Goal: Transaction & Acquisition: Purchase product/service

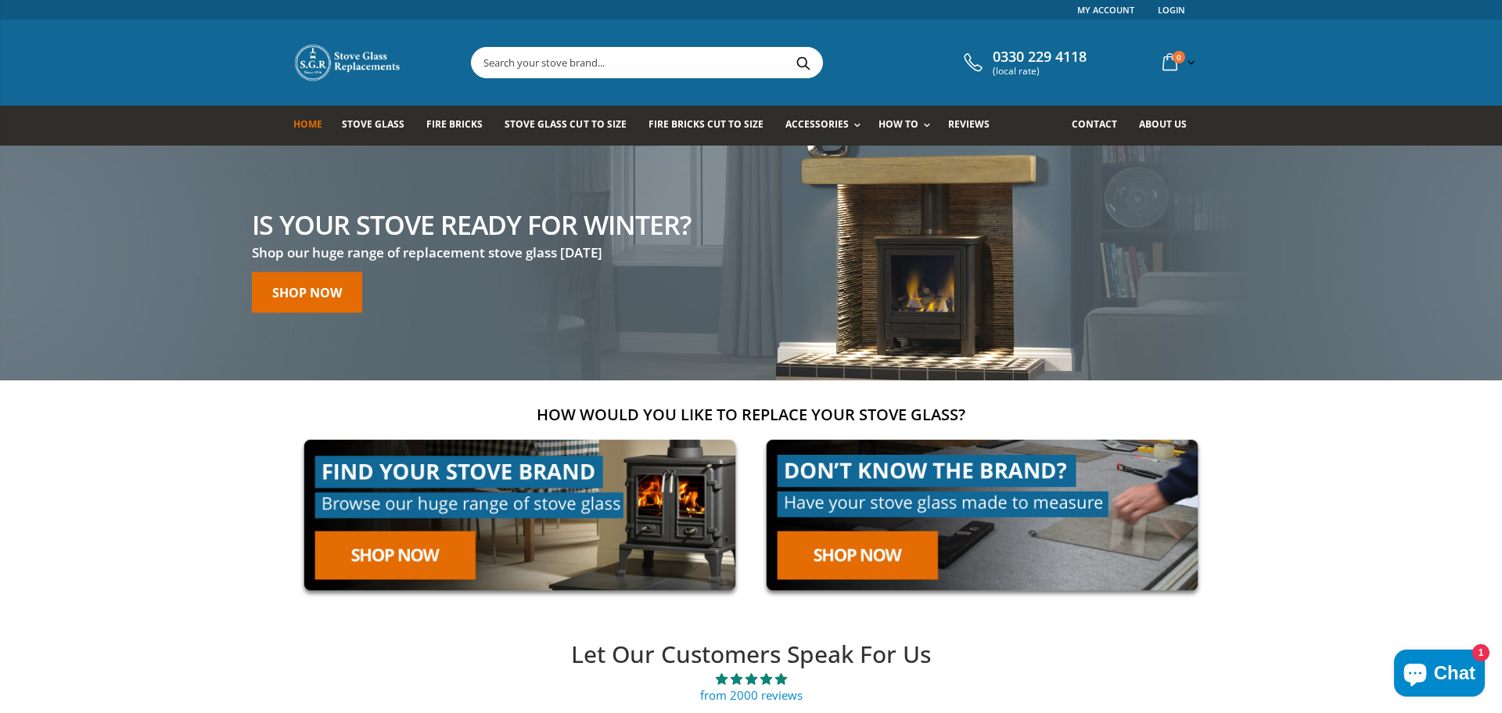
click at [526, 64] on input "text" at bounding box center [735, 63] width 526 height 30
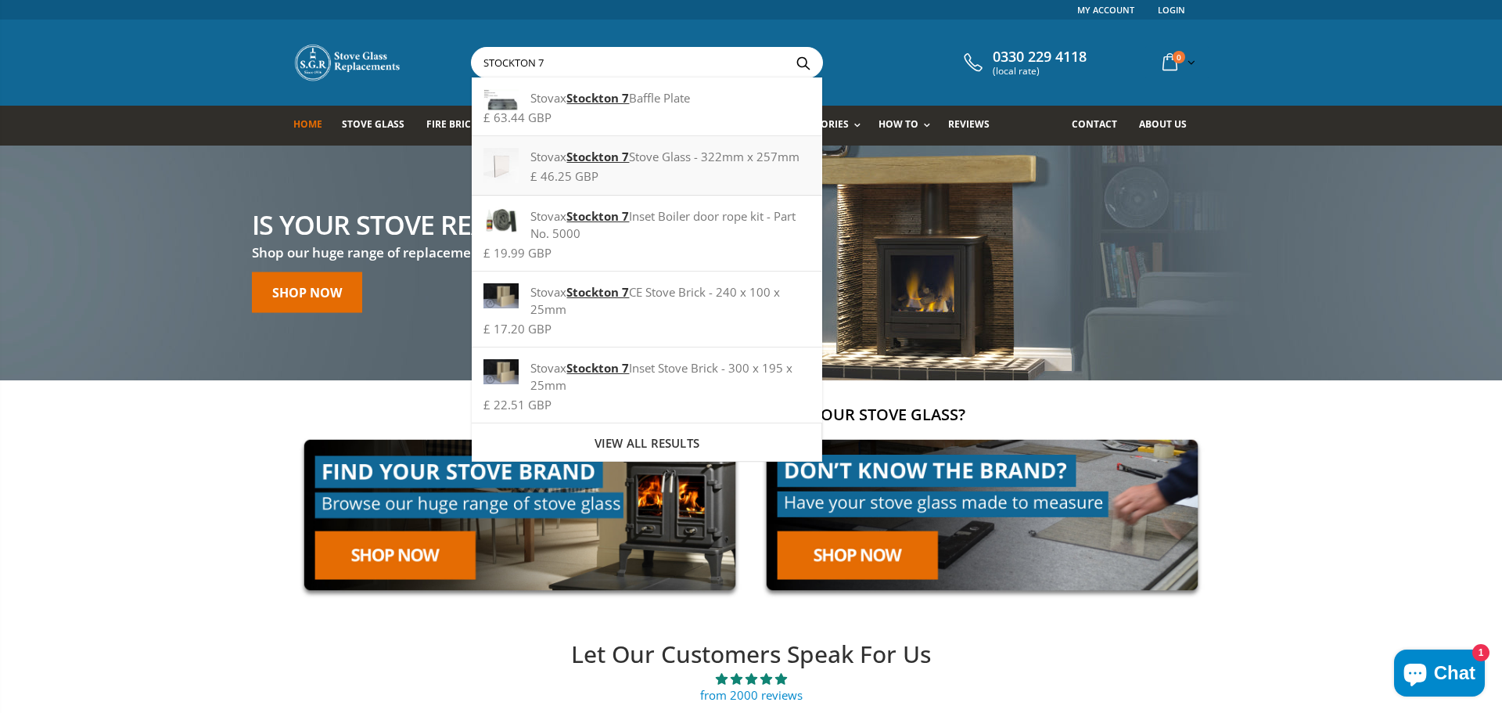
type input "STOCKTON 7"
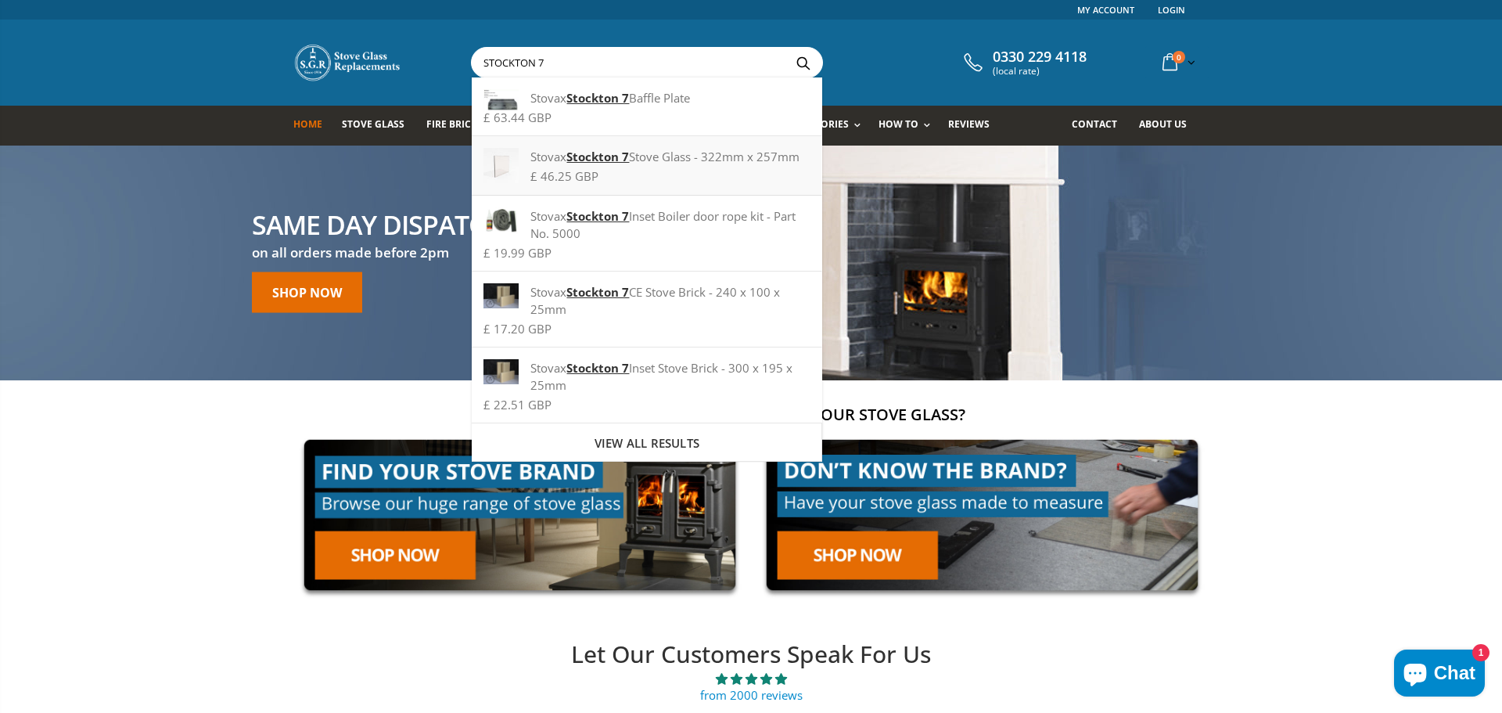
click at [595, 158] on strong "Stockton 7" at bounding box center [597, 157] width 63 height 16
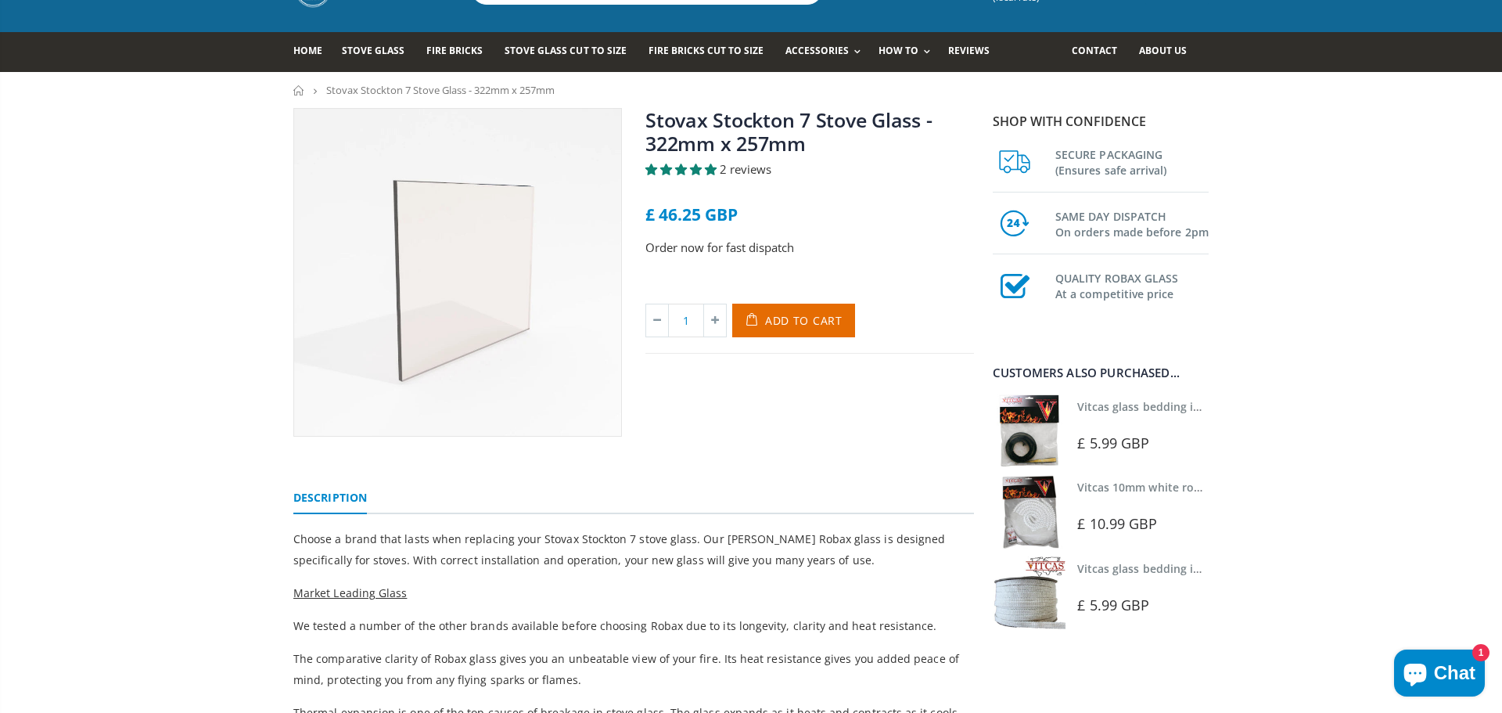
scroll to position [85, 0]
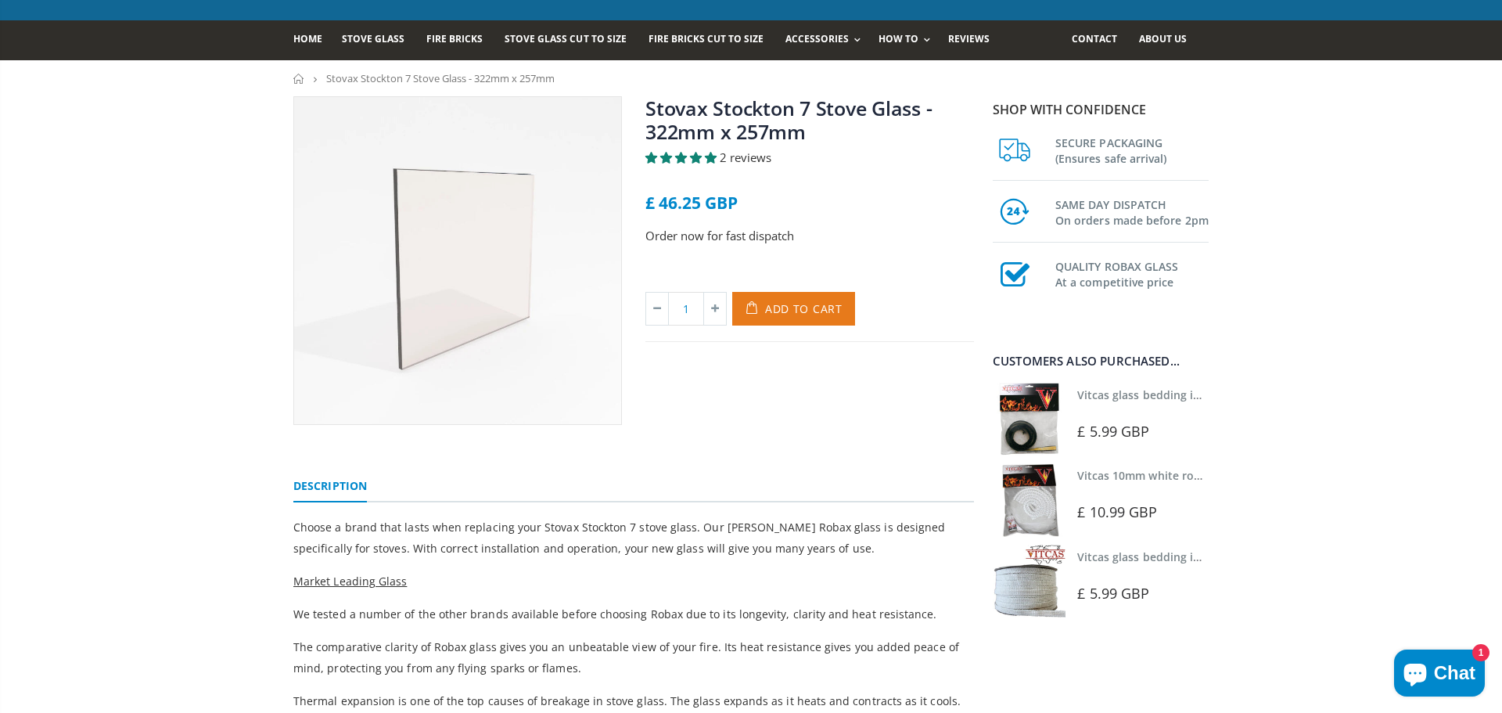
click at [794, 311] on span "Add to Cart" at bounding box center [803, 308] width 77 height 15
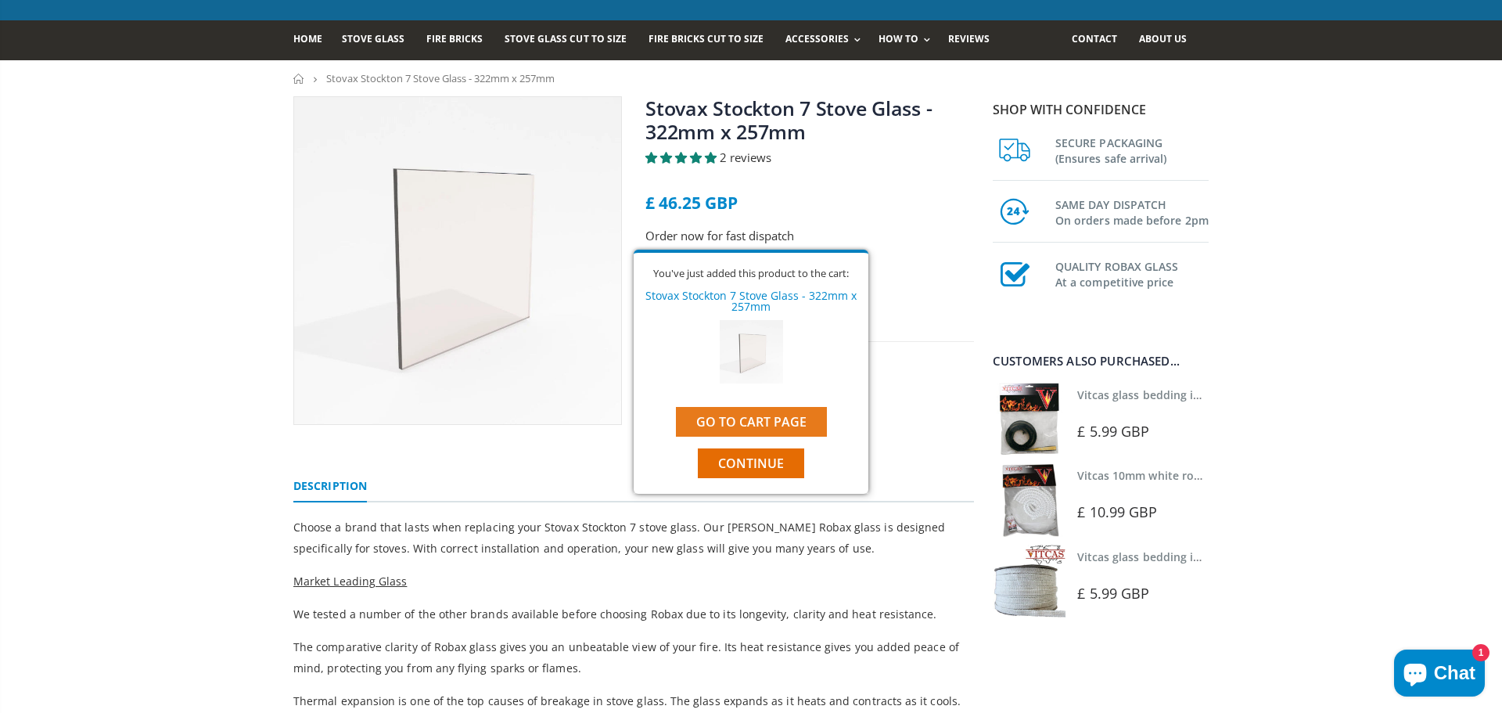
click at [767, 420] on link "Go to cart page" at bounding box center [751, 422] width 151 height 30
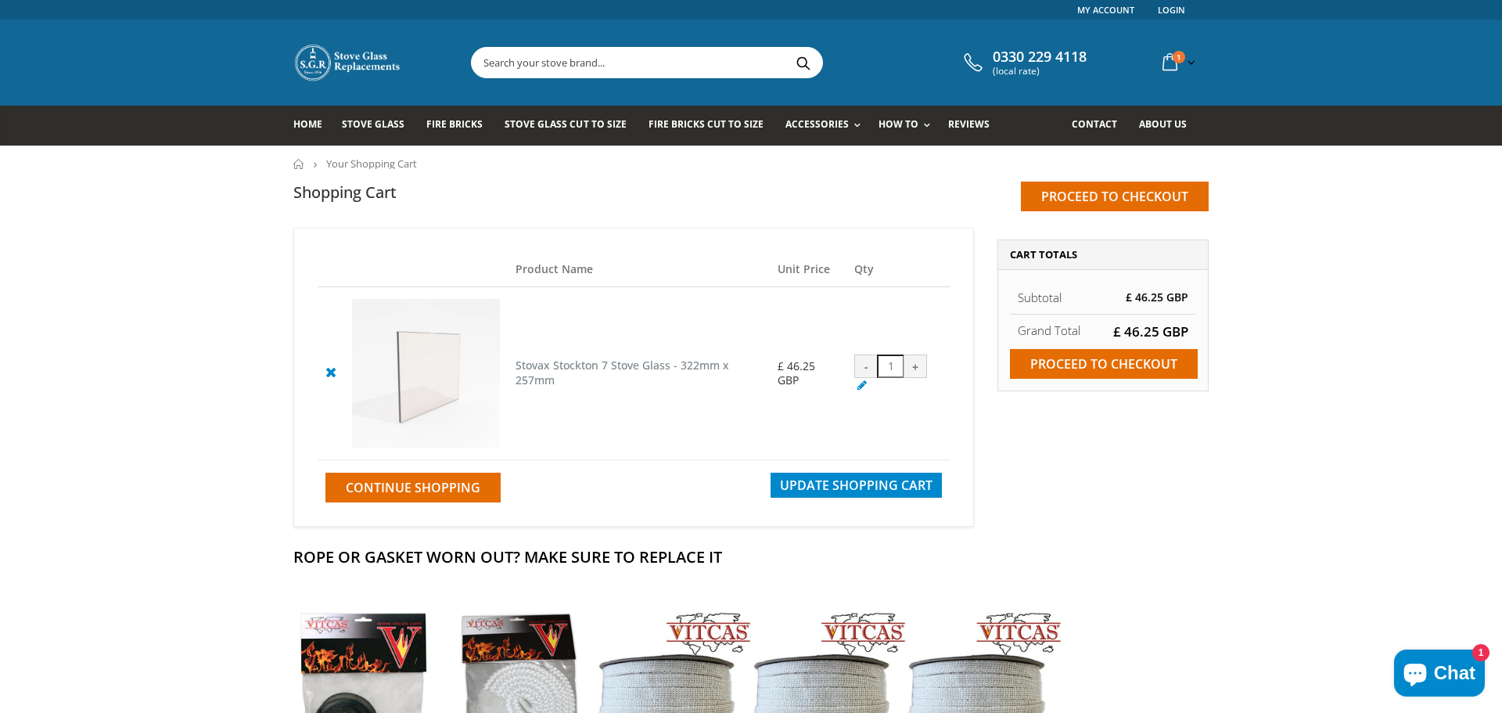
scroll to position [33, 0]
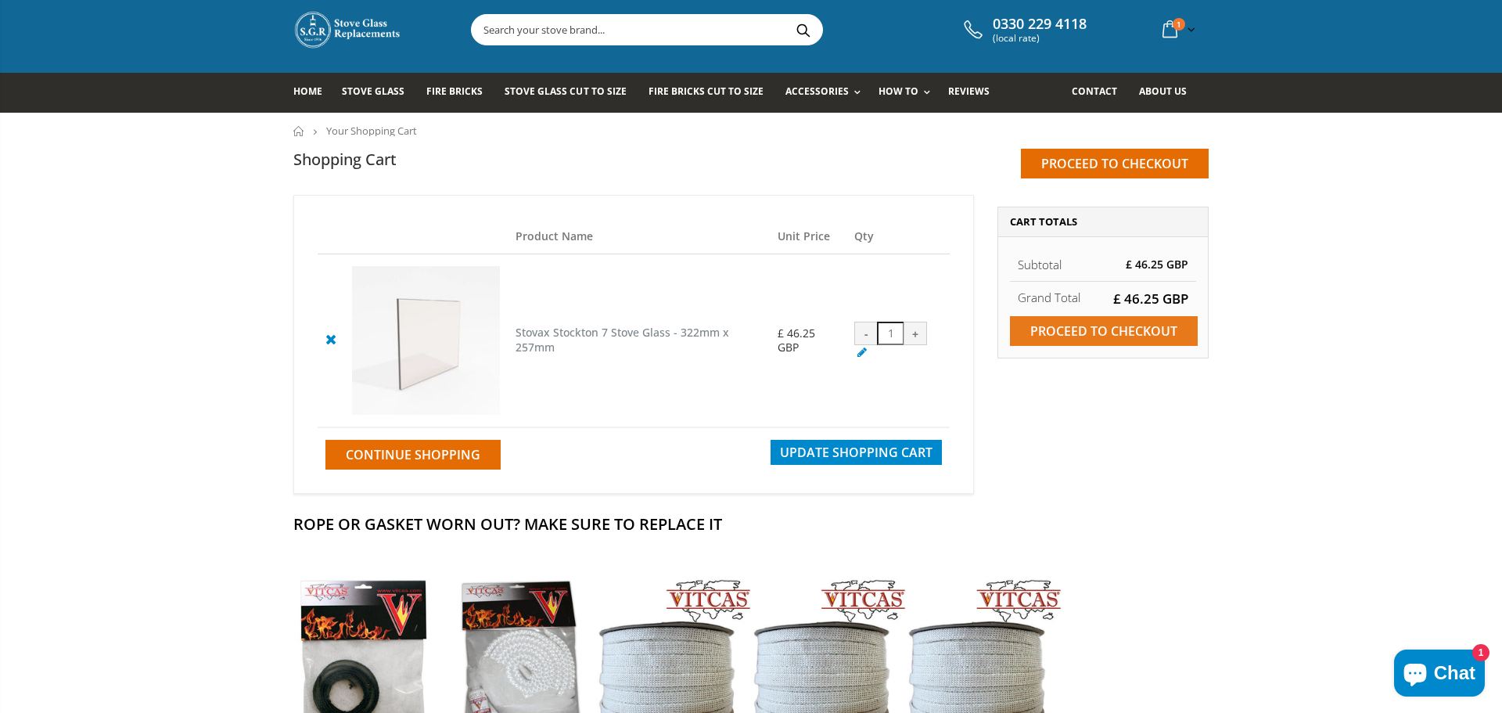
click at [1094, 331] on input "Proceed to checkout" at bounding box center [1104, 331] width 188 height 30
